Goal: Obtain resource: Obtain resource

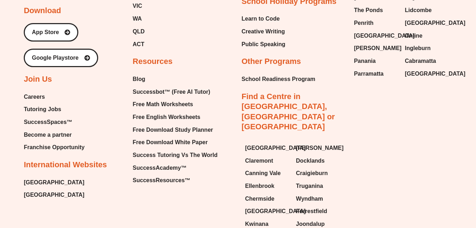
scroll to position [558, 0]
click at [166, 101] on span "Free Math Worksheets" at bounding box center [163, 104] width 60 height 11
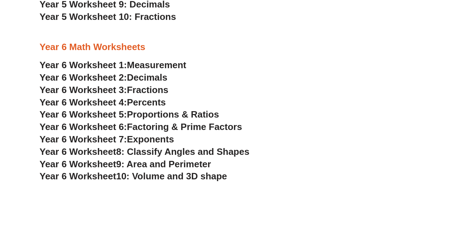
scroll to position [1525, 0]
click at [174, 161] on span "9: Area and Perimeter" at bounding box center [163, 164] width 95 height 11
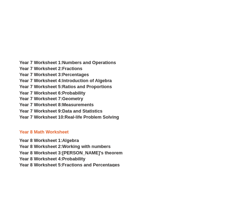
scroll to position [1736, 0]
